Goal: Navigation & Orientation: Go to known website

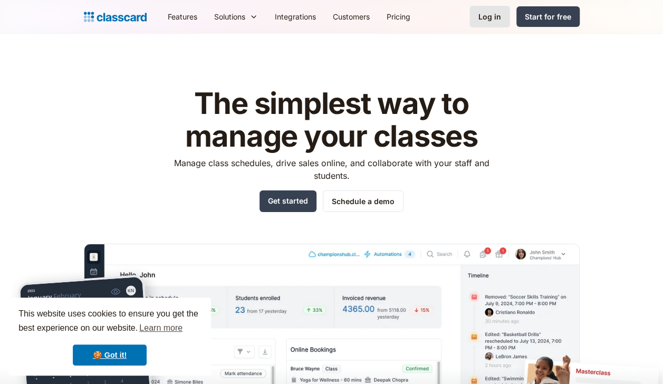
click at [497, 14] on div "Log in" at bounding box center [489, 16] width 23 height 11
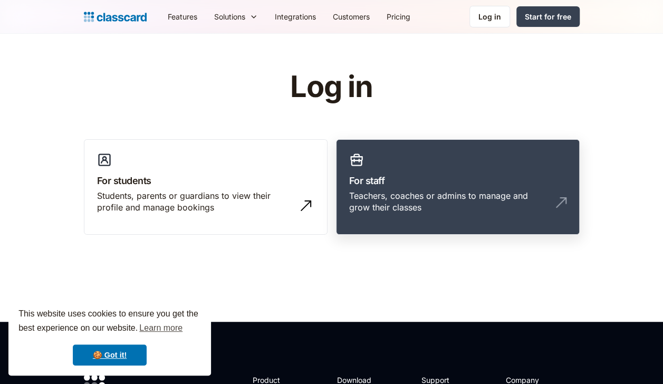
click at [416, 188] on link "For staff Teachers, coaches or admins to manage and grow their classes" at bounding box center [458, 187] width 244 height 96
